Goal: Contribute content: Add original content to the website for others to see

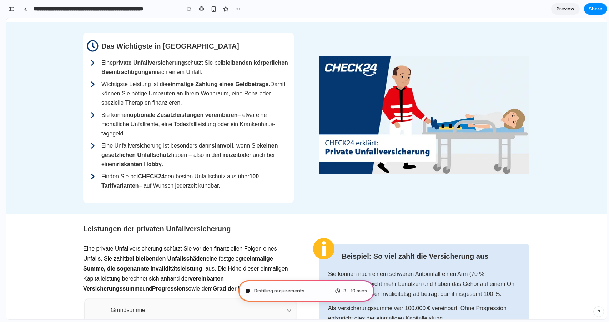
type input "**********"
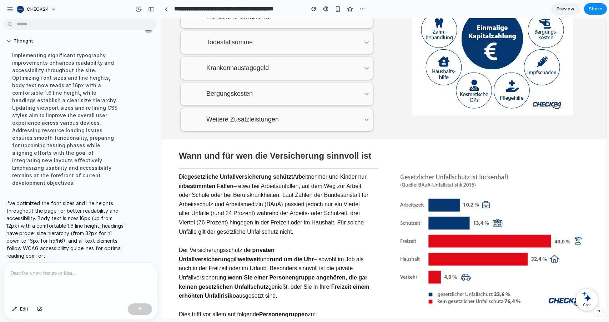
scroll to position [484, 0]
